Goal: Navigation & Orientation: Find specific page/section

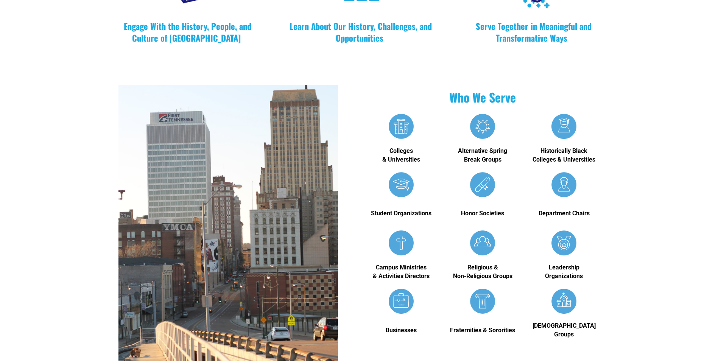
scroll to position [379, 0]
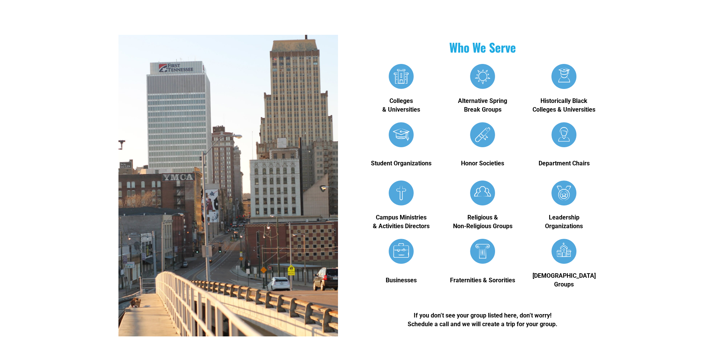
click at [167, 123] on div at bounding box center [229, 186] width 220 height 302
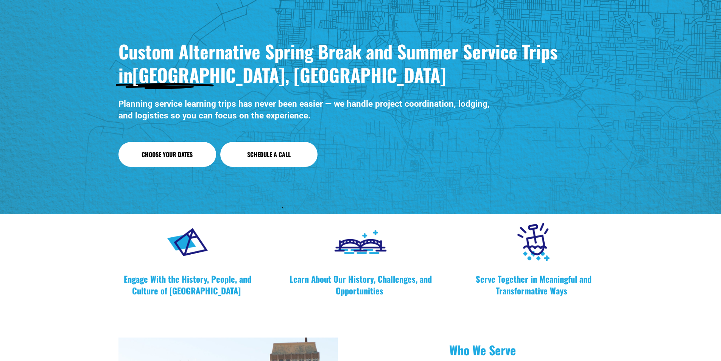
scroll to position [0, 0]
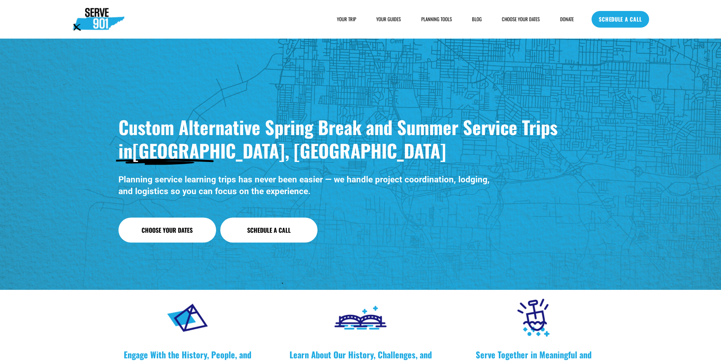
click at [514, 19] on link "CHOOSE YOUR DATES" at bounding box center [521, 20] width 38 height 8
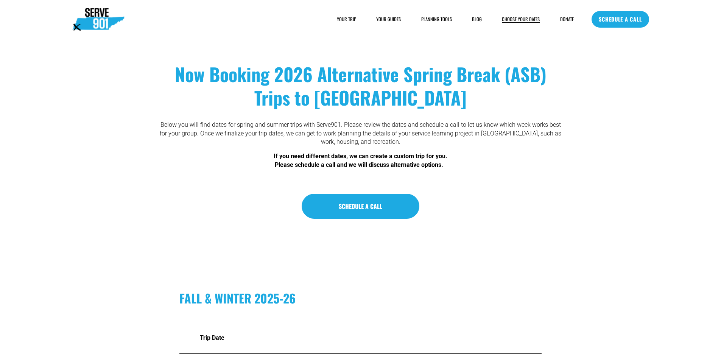
click at [626, 23] on link "SCHEDULE A CALL" at bounding box center [620, 19] width 57 height 17
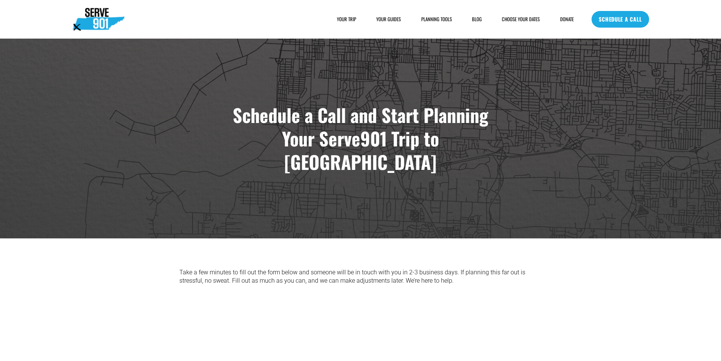
click at [599, 13] on link "SCHEDULE A CALL" at bounding box center [620, 19] width 57 height 17
click at [562, 17] on link "DONATE" at bounding box center [567, 20] width 14 height 8
